Goal: Information Seeking & Learning: Find specific fact

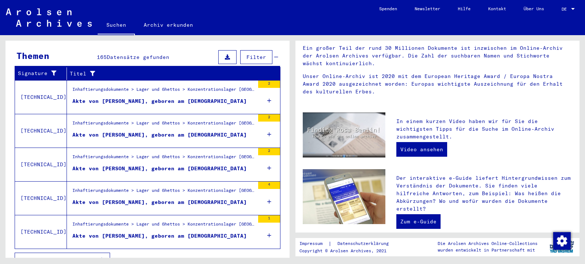
scroll to position [248, 0]
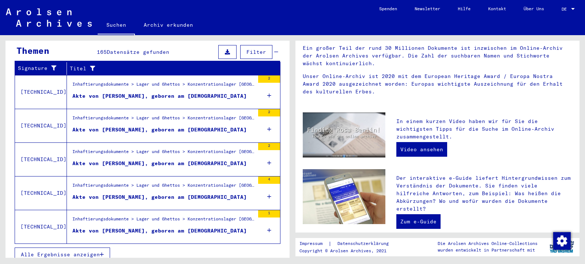
click at [91, 251] on span "Alle Ergebnisse anzeigen" at bounding box center [60, 254] width 79 height 7
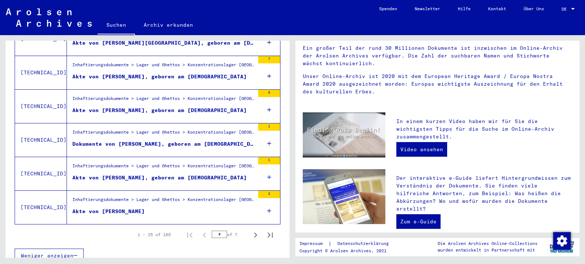
scroll to position [810, 0]
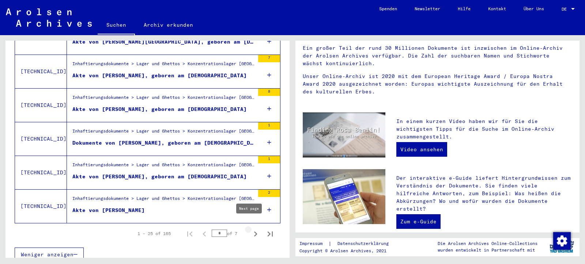
click at [254, 231] on icon "Next page" at bounding box center [255, 233] width 3 height 5
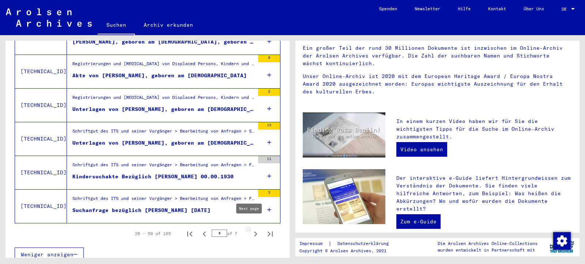
click at [251, 229] on icon "Next page" at bounding box center [256, 234] width 10 height 10
type input "*"
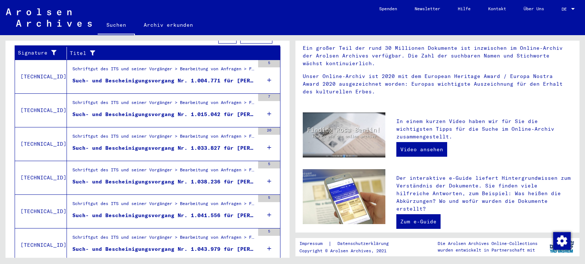
scroll to position [98, 0]
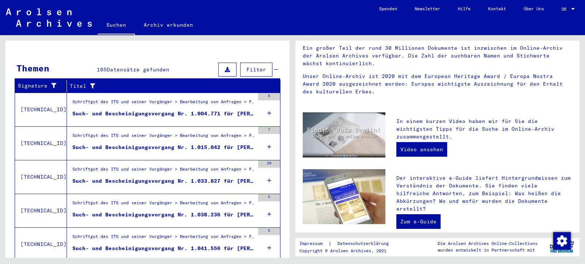
click at [263, 111] on mat-cell at bounding box center [254, 120] width 51 height 18
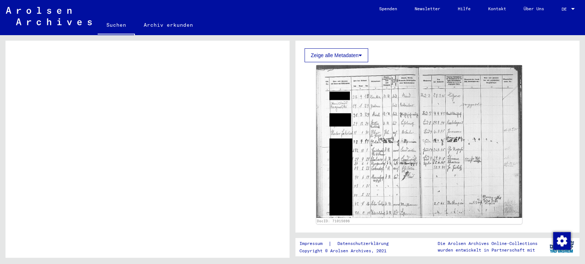
scroll to position [198, 0]
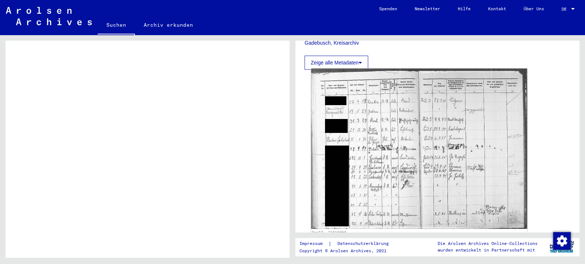
click at [394, 188] on img at bounding box center [419, 148] width 216 height 160
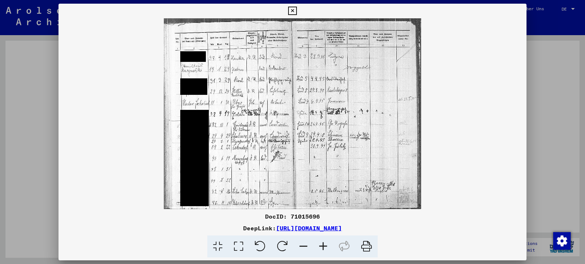
click at [297, 9] on icon at bounding box center [292, 11] width 8 height 9
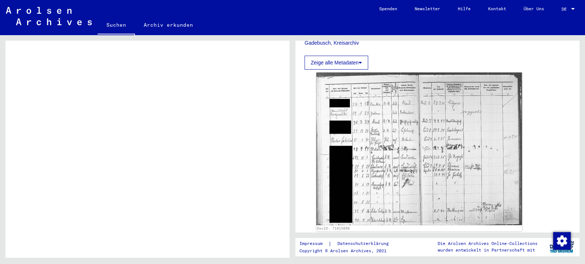
scroll to position [256, 0]
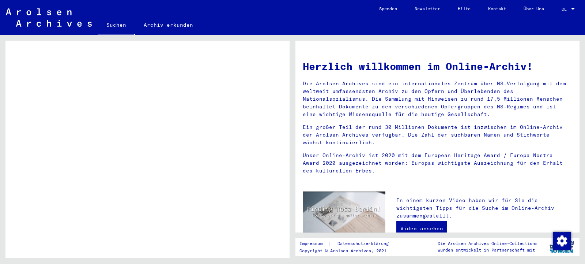
scroll to position [293, 0]
